Goal: Task Accomplishment & Management: Complete application form

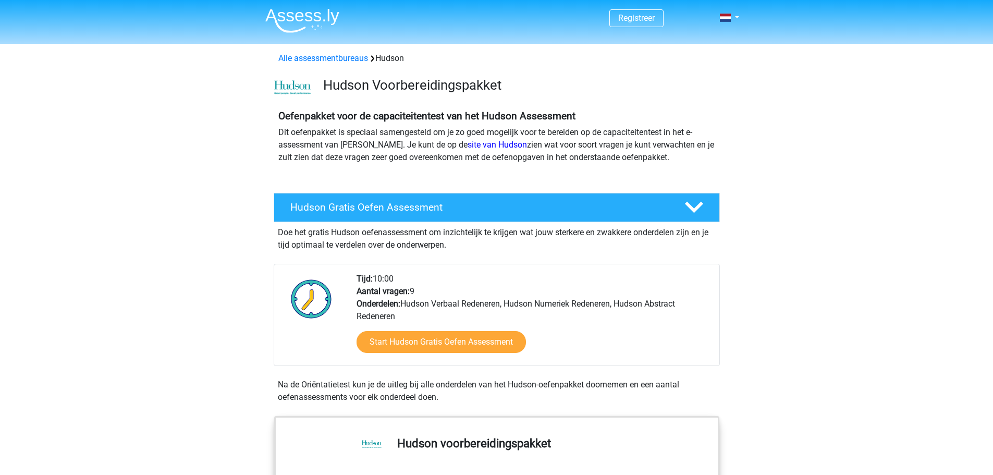
scroll to position [139, 0]
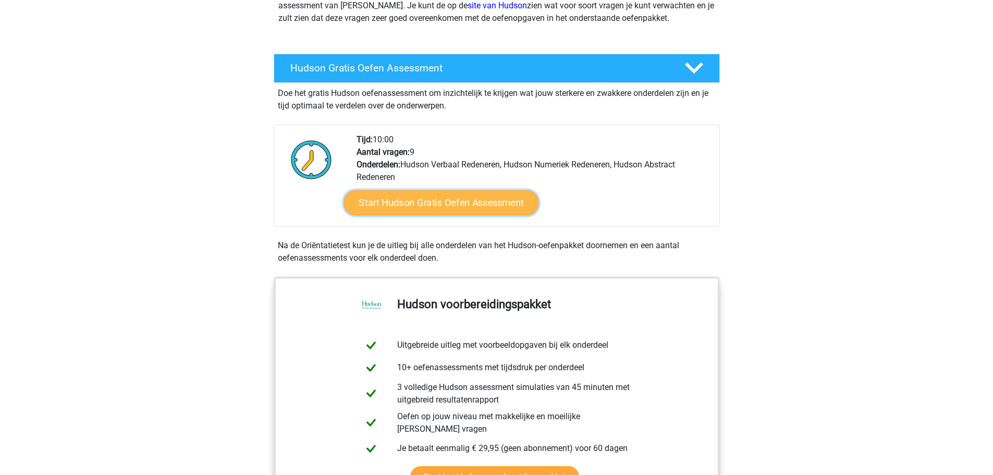
click at [415, 198] on link "Start Hudson Gratis Oefen Assessment" at bounding box center [440, 202] width 195 height 25
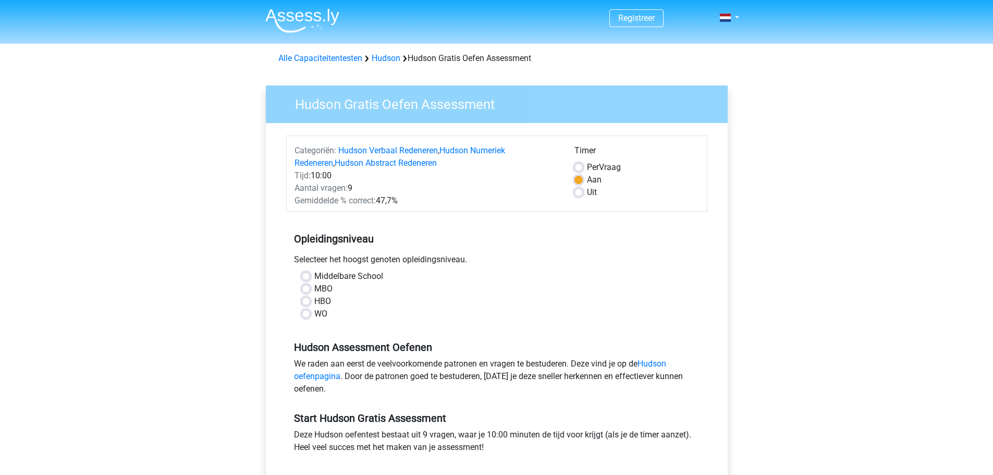
click at [314, 303] on label "HBO" at bounding box center [322, 301] width 17 height 13
click at [306, 303] on input "HBO" at bounding box center [306, 300] width 8 height 10
radio input "true"
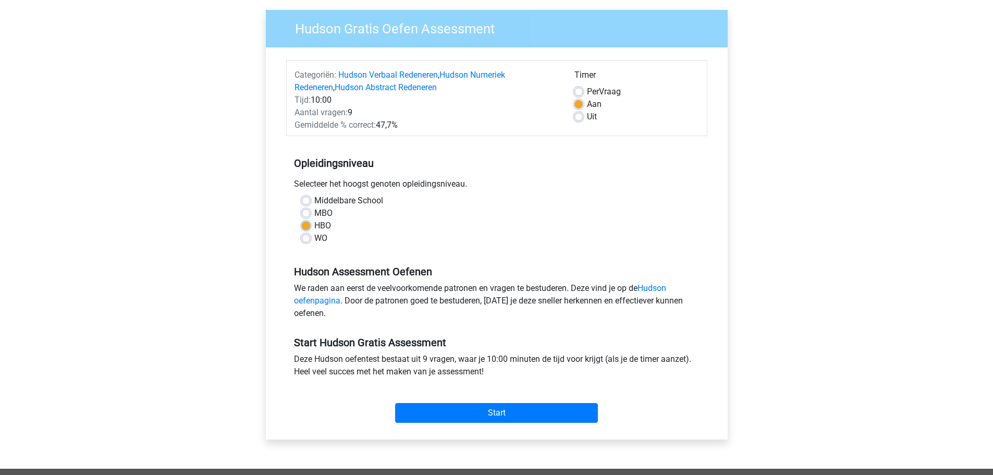
scroll to position [139, 0]
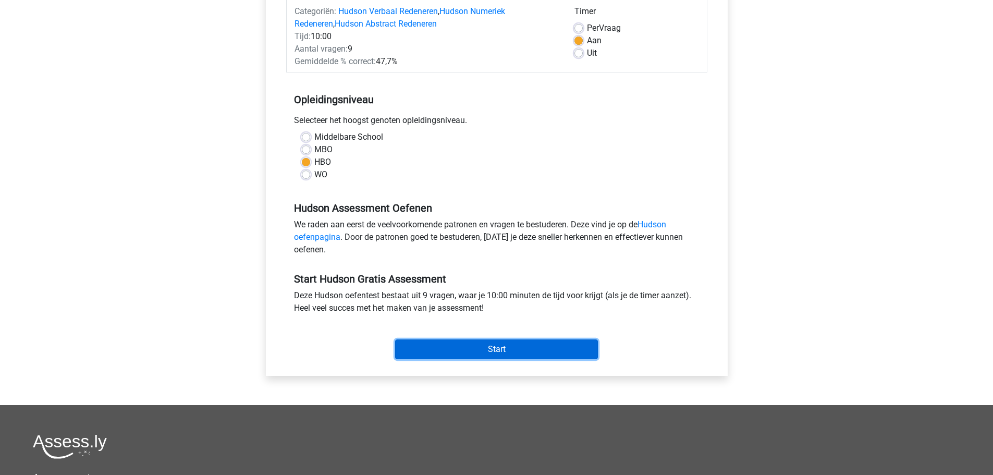
click at [485, 350] on input "Start" at bounding box center [496, 349] width 203 height 20
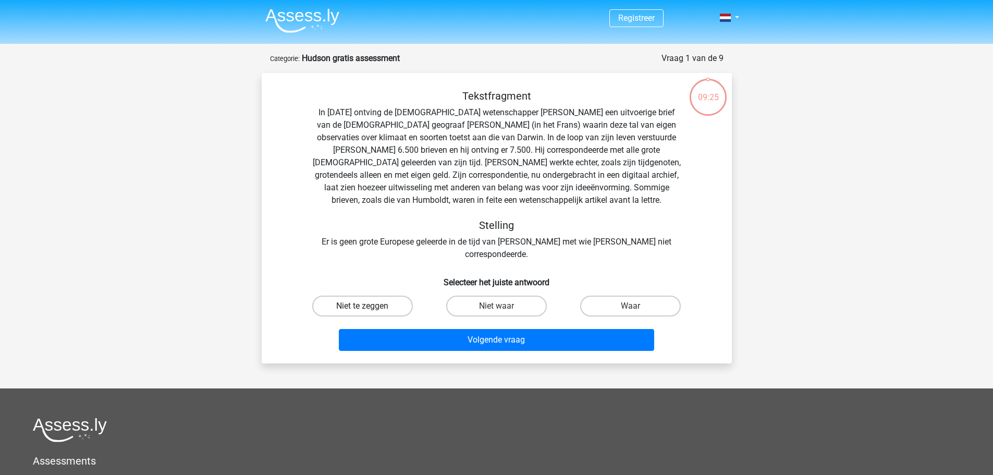
click at [373, 296] on label "Niet te zeggen" at bounding box center [362, 306] width 101 height 21
click at [369, 306] on input "Niet te zeggen" at bounding box center [365, 309] width 7 height 7
radio input "true"
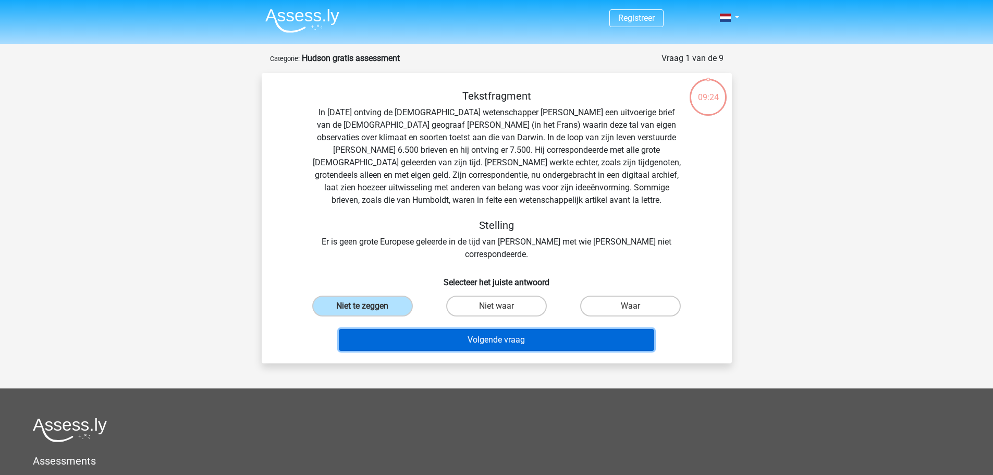
click at [478, 329] on button "Volgende vraag" at bounding box center [496, 340] width 315 height 22
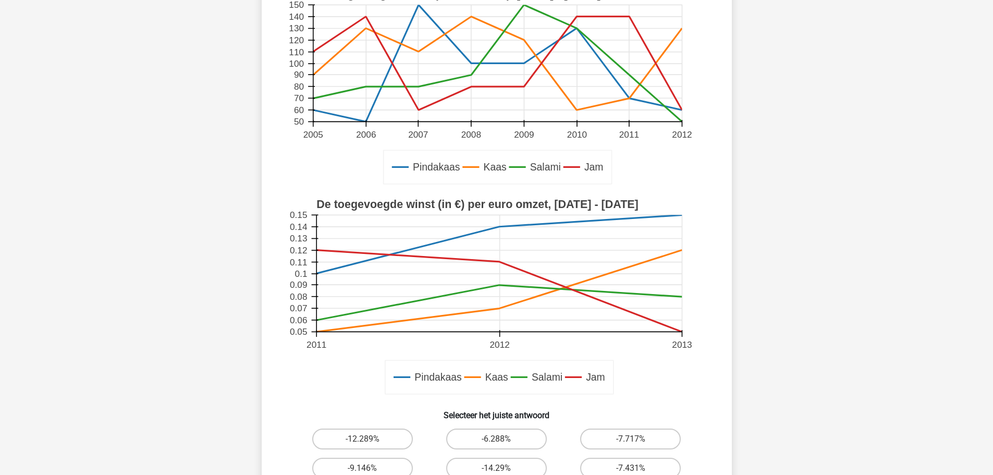
scroll to position [278, 0]
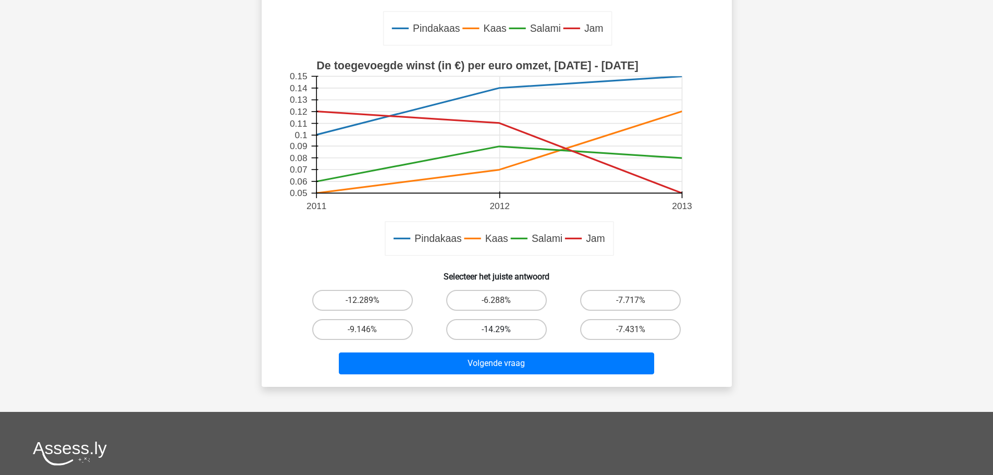
click at [505, 330] on label "-14.29%" at bounding box center [496, 329] width 101 height 21
click at [503, 330] on input "-14.29%" at bounding box center [499, 332] width 7 height 7
radio input "true"
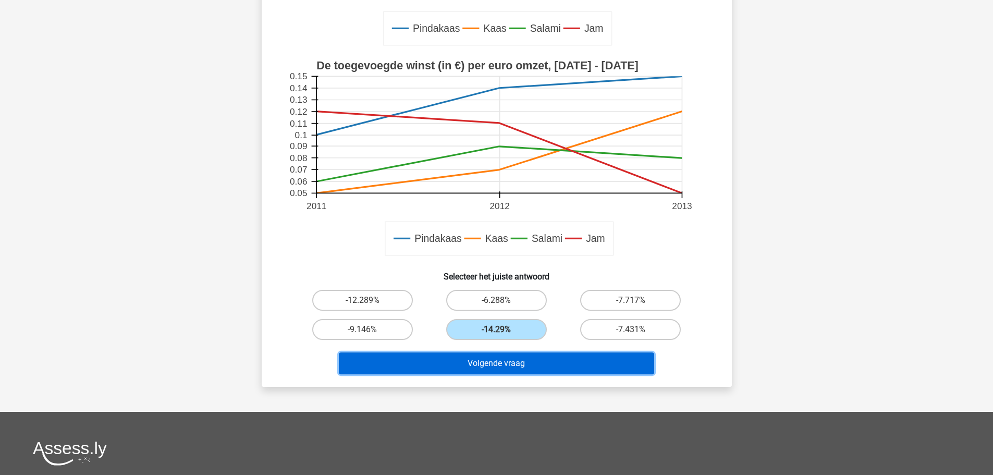
click at [516, 360] on button "Volgende vraag" at bounding box center [496, 363] width 315 height 22
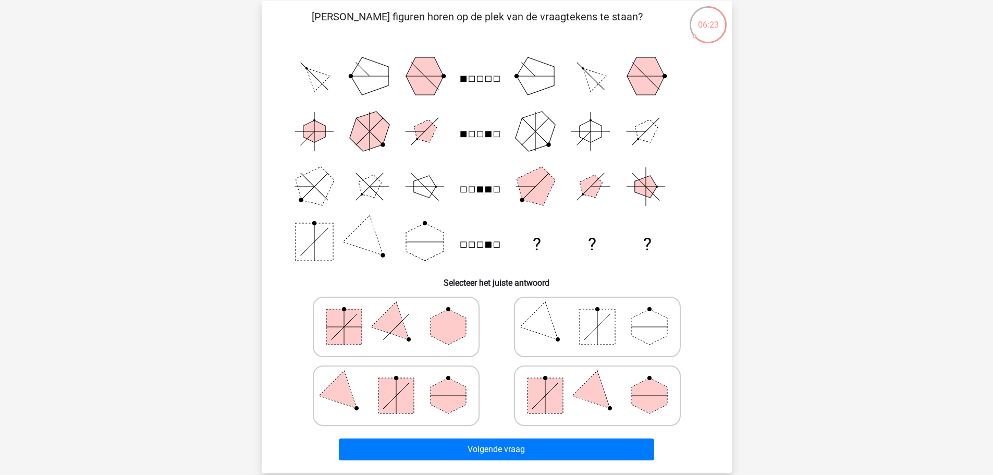
scroll to position [52, 0]
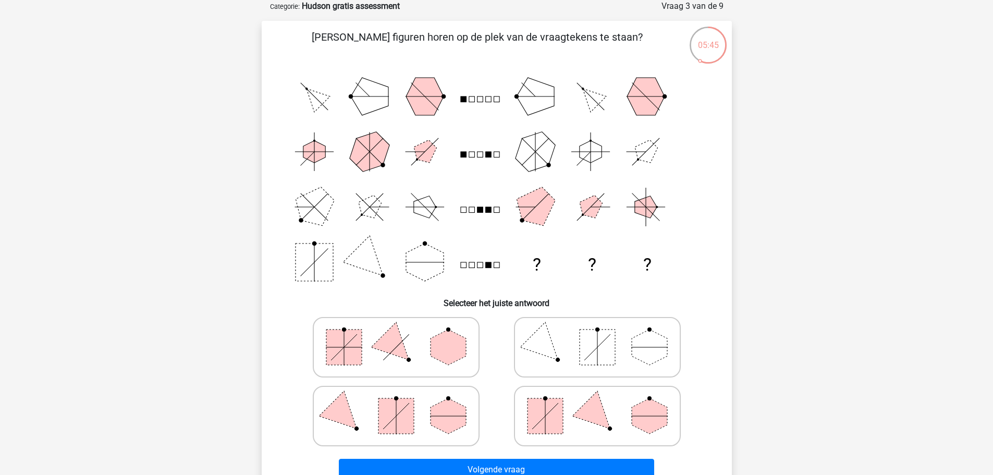
click at [384, 423] on rect at bounding box center [395, 415] width 35 height 35
click at [396, 403] on input "radio" at bounding box center [399, 399] width 7 height 7
radio input "true"
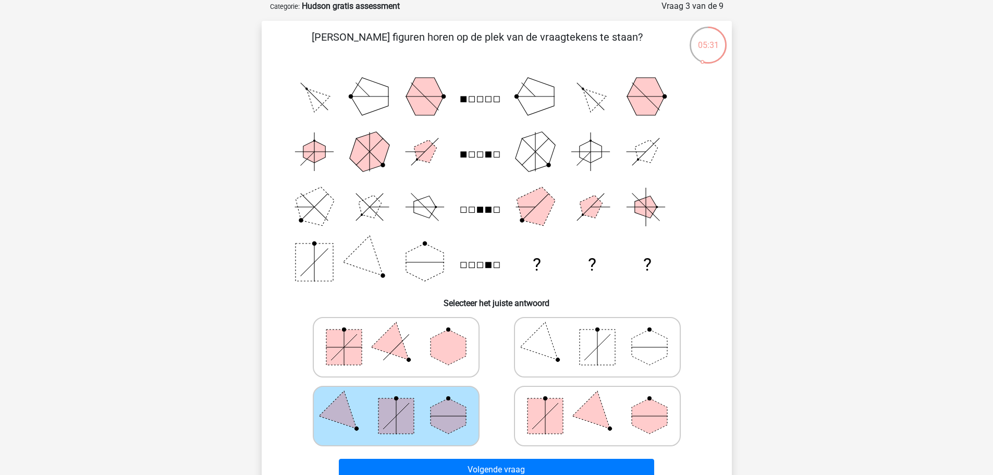
click at [564, 338] on icon at bounding box center [597, 347] width 156 height 52
click at [597, 334] on input "radio" at bounding box center [600, 330] width 7 height 7
radio input "true"
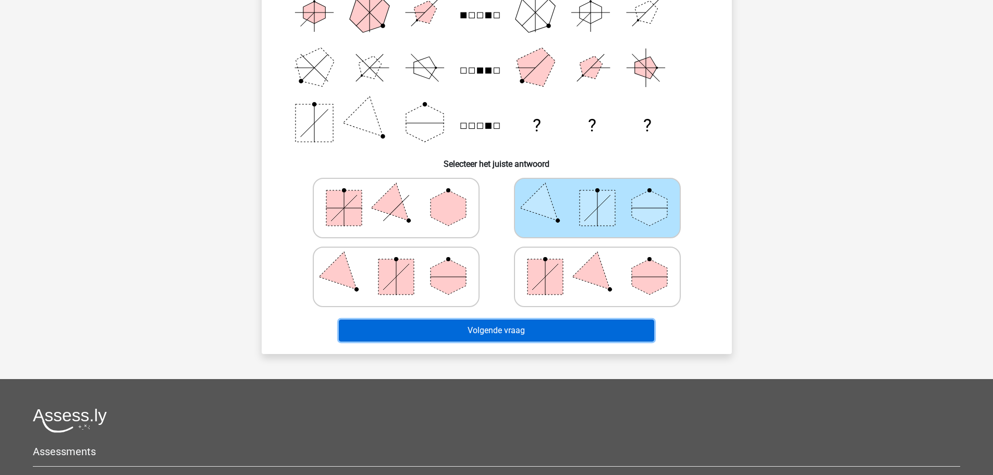
click at [565, 325] on button "Volgende vraag" at bounding box center [496, 330] width 315 height 22
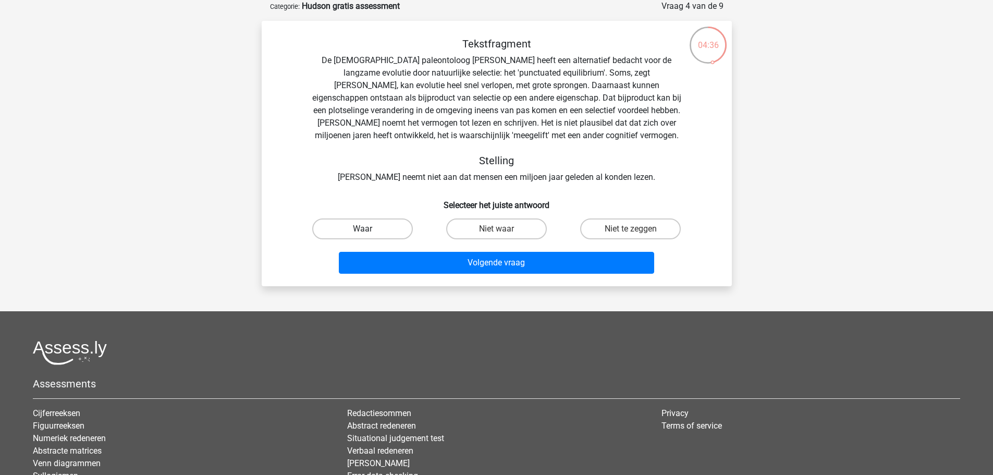
click at [391, 225] on label "Waar" at bounding box center [362, 228] width 101 height 21
click at [369, 229] on input "Waar" at bounding box center [365, 232] width 7 height 7
radio input "true"
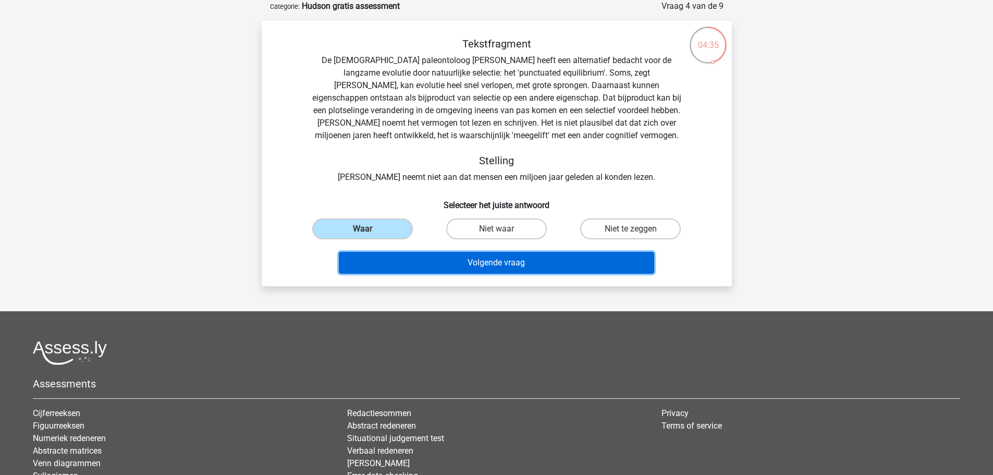
click at [461, 254] on button "Volgende vraag" at bounding box center [496, 263] width 315 height 22
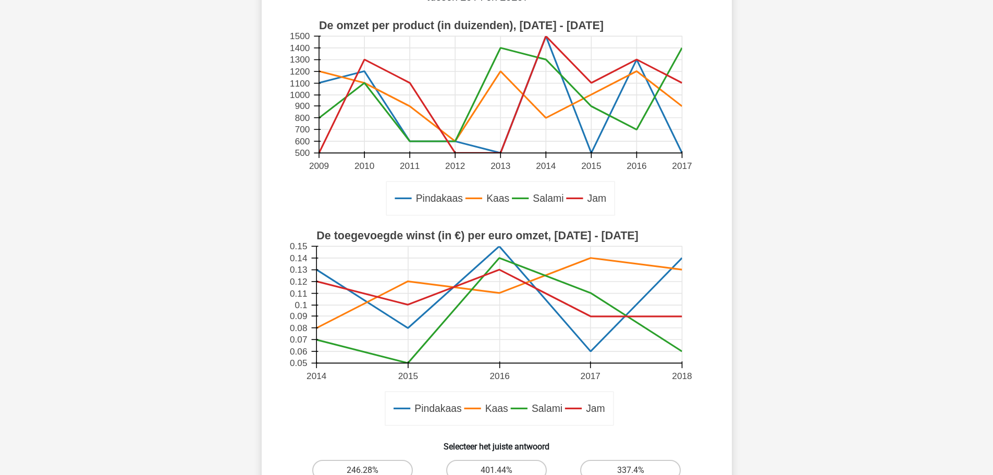
scroll to position [278, 0]
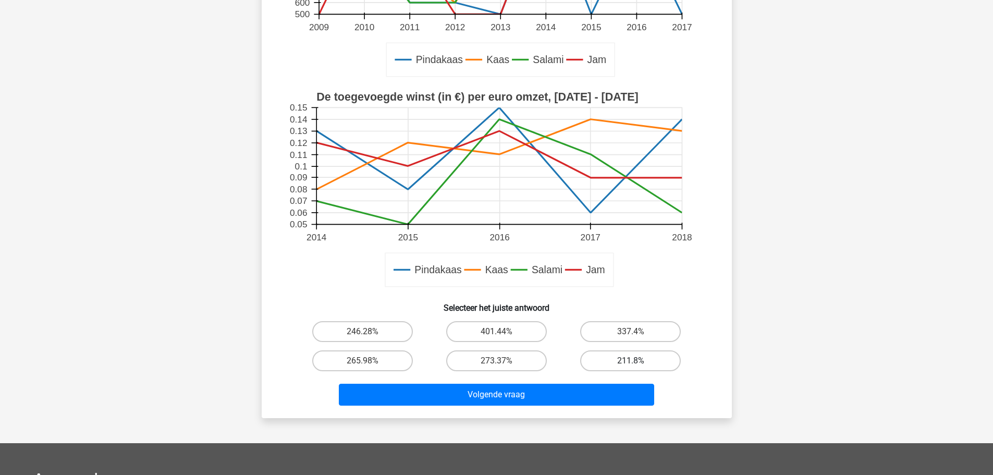
click at [606, 361] on label "211.8%" at bounding box center [630, 360] width 101 height 21
click at [631, 361] on input "211.8%" at bounding box center [634, 364] width 7 height 7
radio input "true"
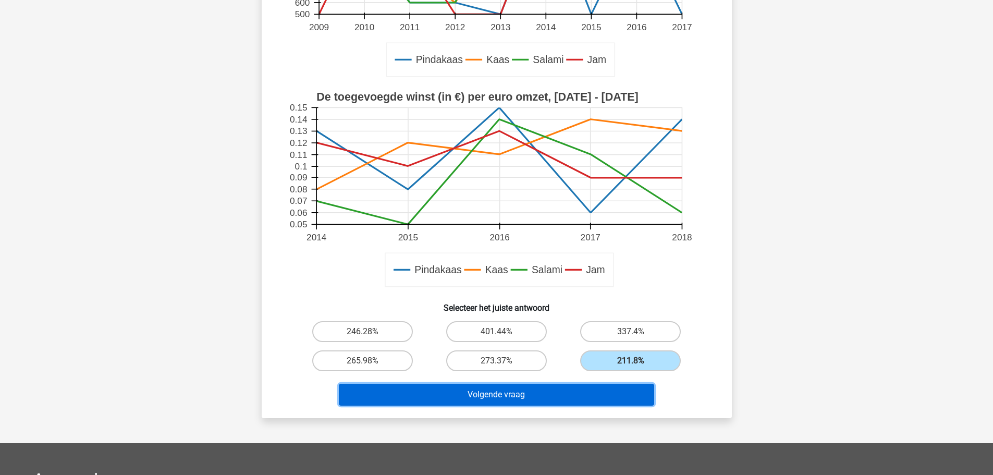
click at [555, 393] on button "Volgende vraag" at bounding box center [496, 395] width 315 height 22
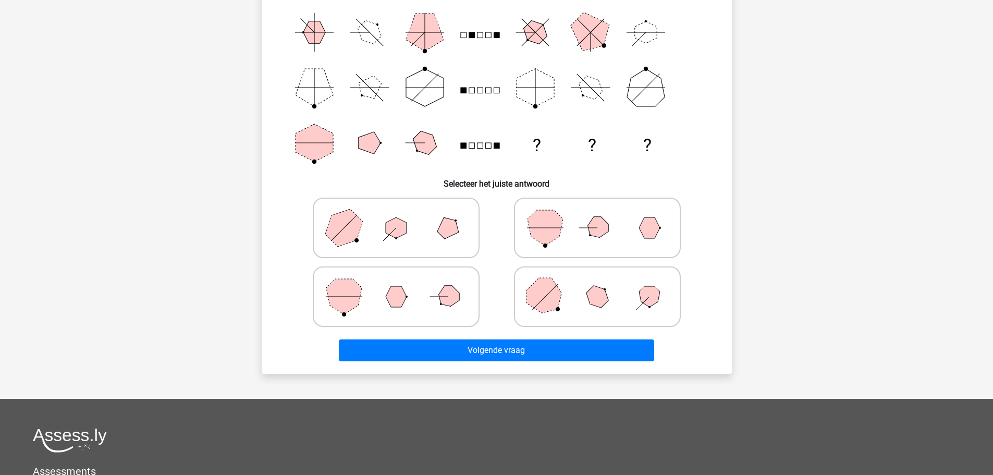
scroll to position [191, 0]
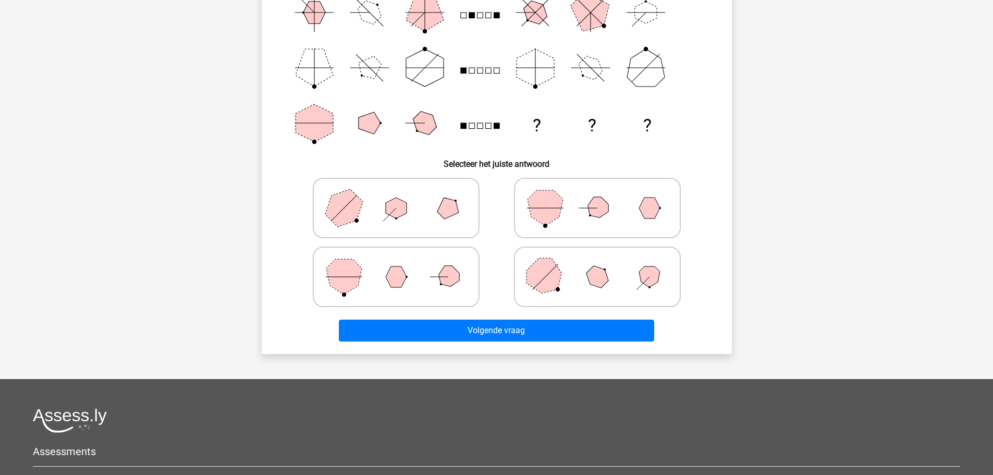
click at [407, 213] on polygon at bounding box center [396, 208] width 21 height 21
click at [403, 195] on input "radio" at bounding box center [399, 191] width 7 height 7
radio input "true"
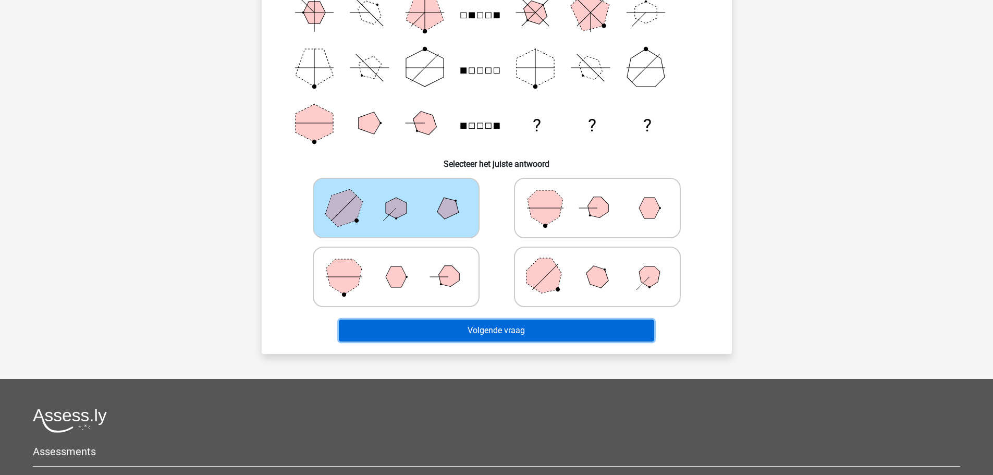
click at [495, 329] on button "Volgende vraag" at bounding box center [496, 330] width 315 height 22
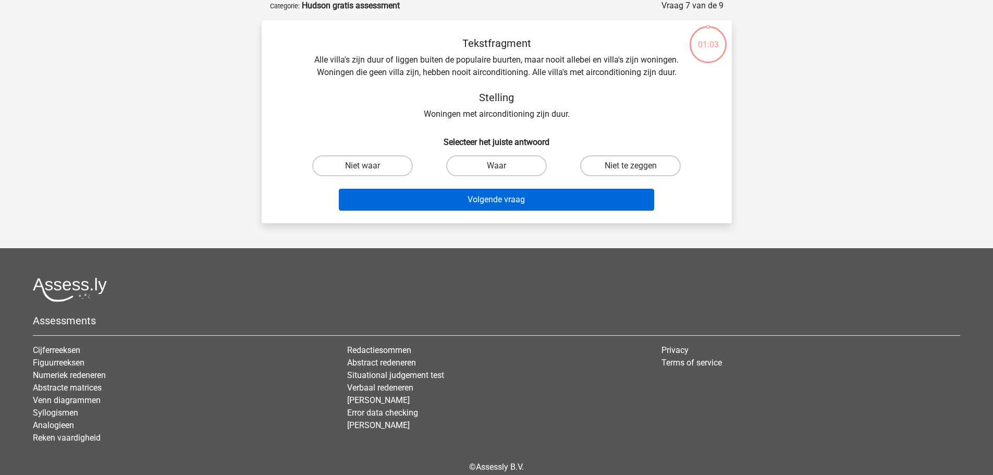
scroll to position [52, 0]
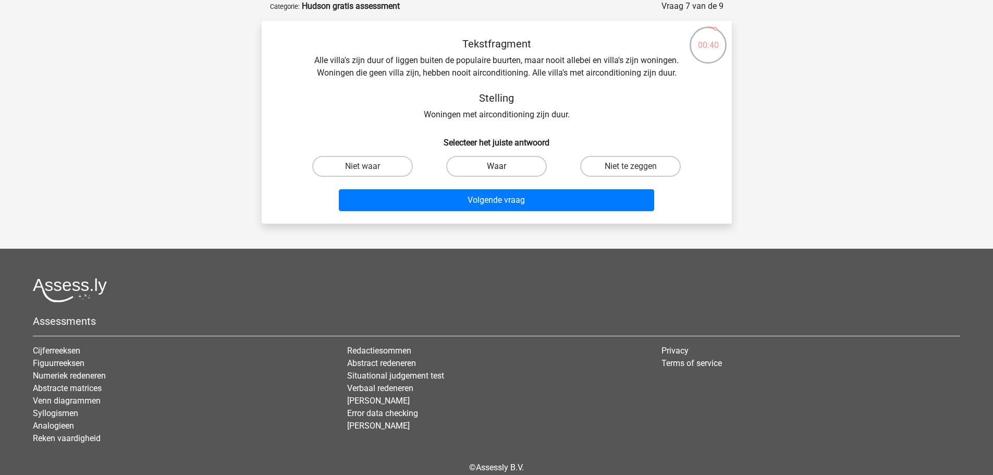
click at [518, 162] on label "Waar" at bounding box center [496, 166] width 101 height 21
click at [503, 166] on input "Waar" at bounding box center [499, 169] width 7 height 7
radio input "true"
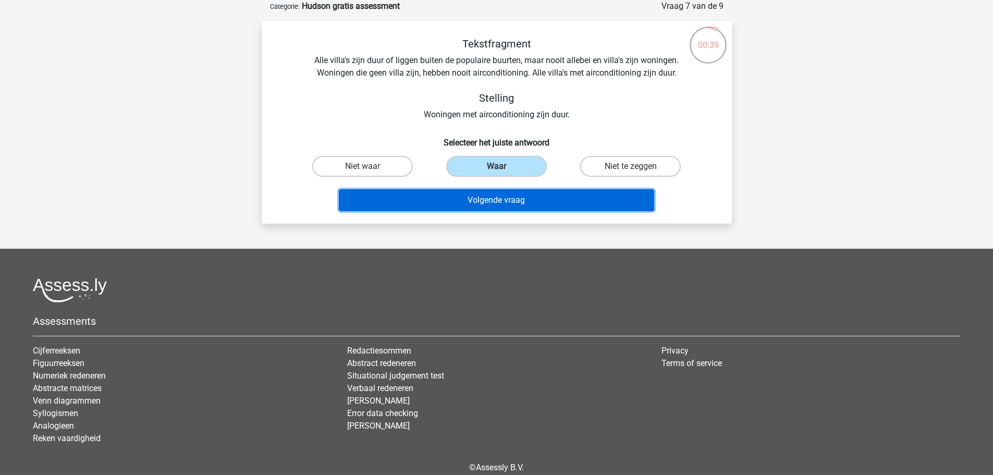
click at [506, 201] on button "Volgende vraag" at bounding box center [496, 200] width 315 height 22
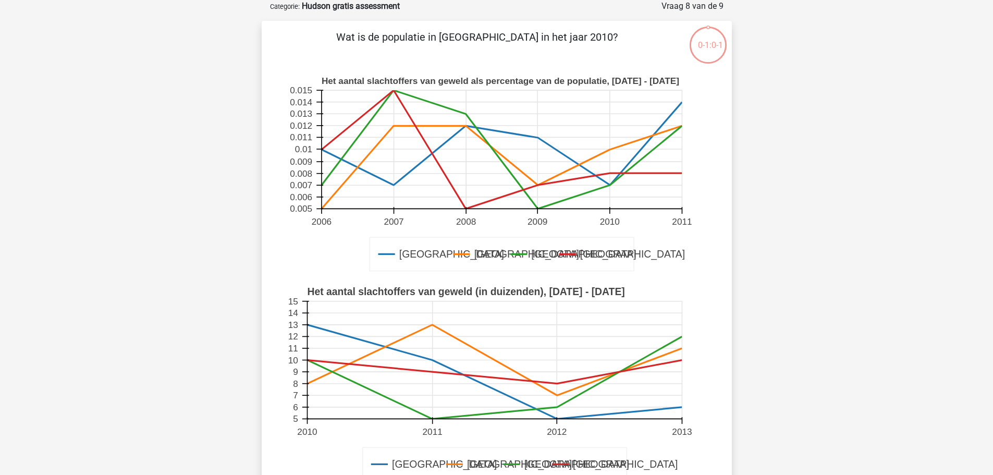
scroll to position [177, 0]
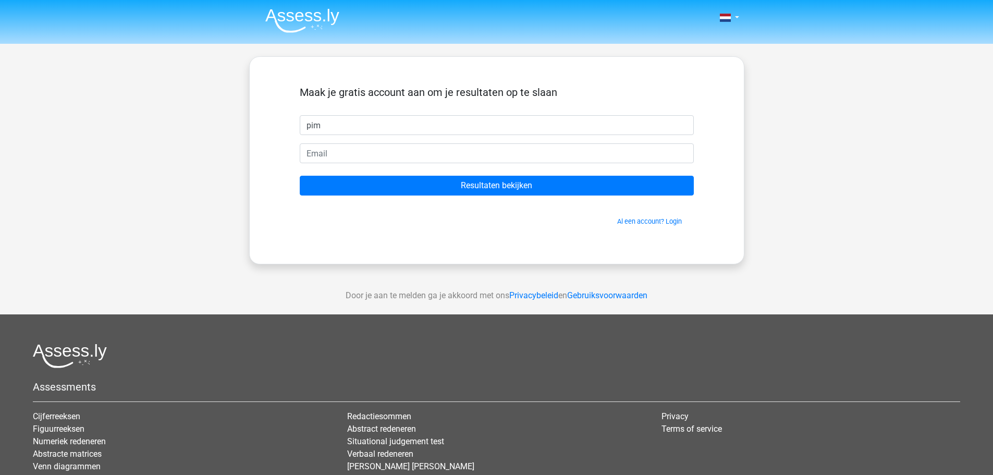
type input "pim"
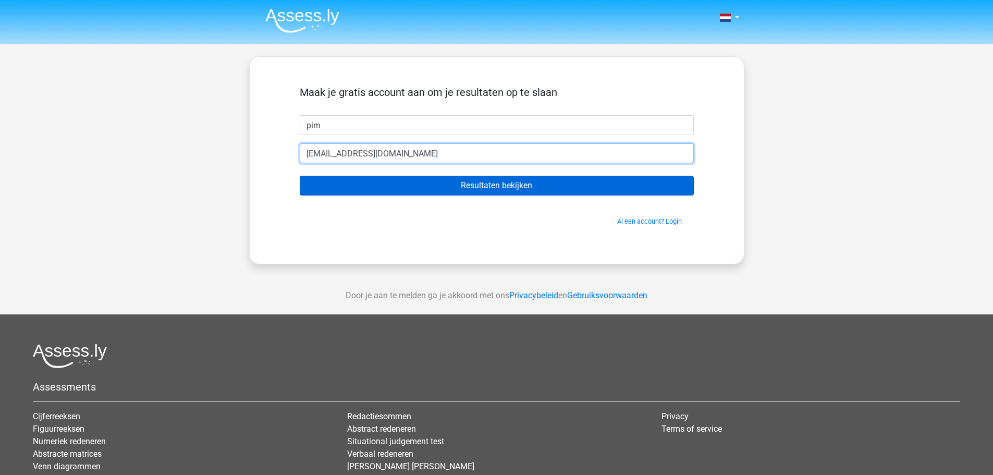
type input "[EMAIL_ADDRESS][DOMAIN_NAME]"
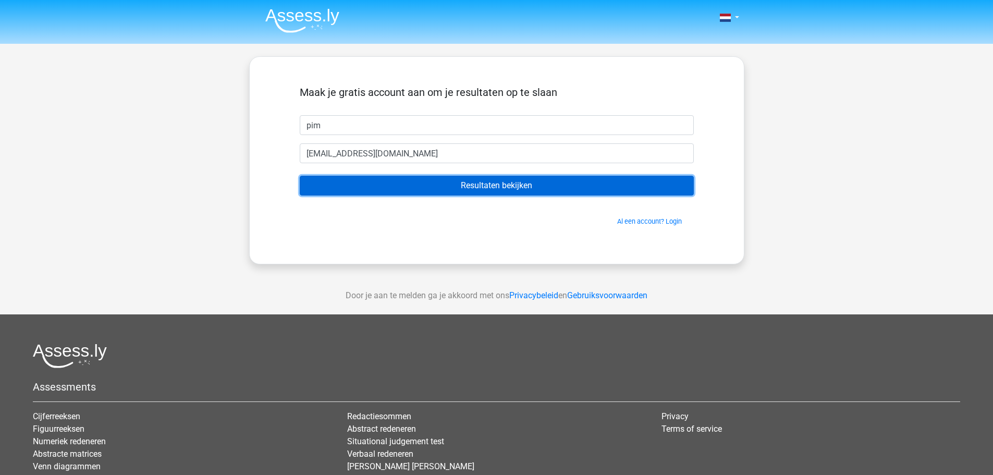
click at [476, 182] on input "Resultaten bekijken" at bounding box center [497, 186] width 394 height 20
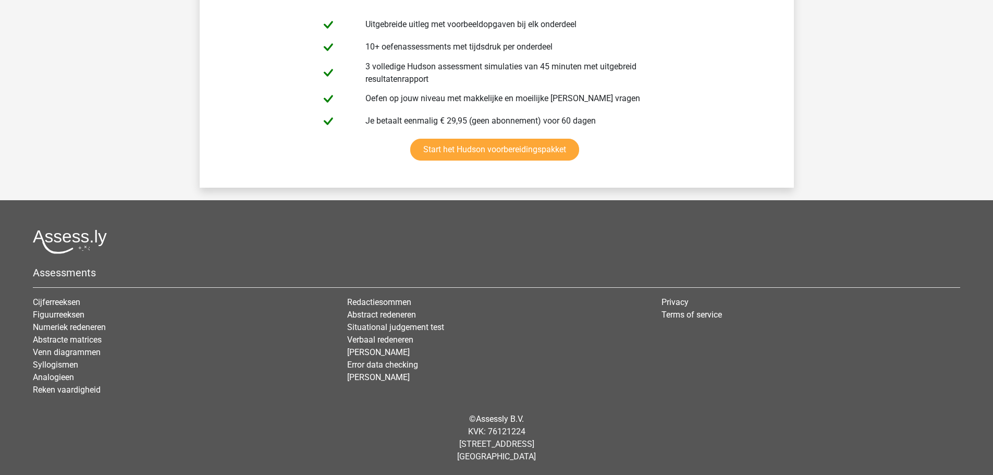
scroll to position [2072, 0]
